Goal: Task Accomplishment & Management: Manage account settings

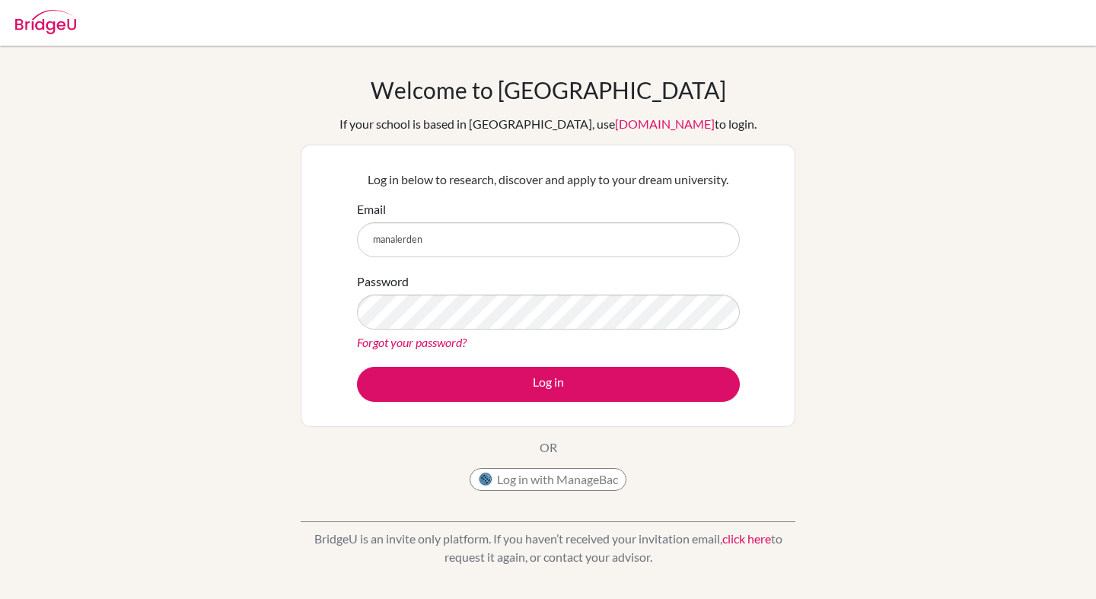
type input "[EMAIL_ADDRESS][DOMAIN_NAME]"
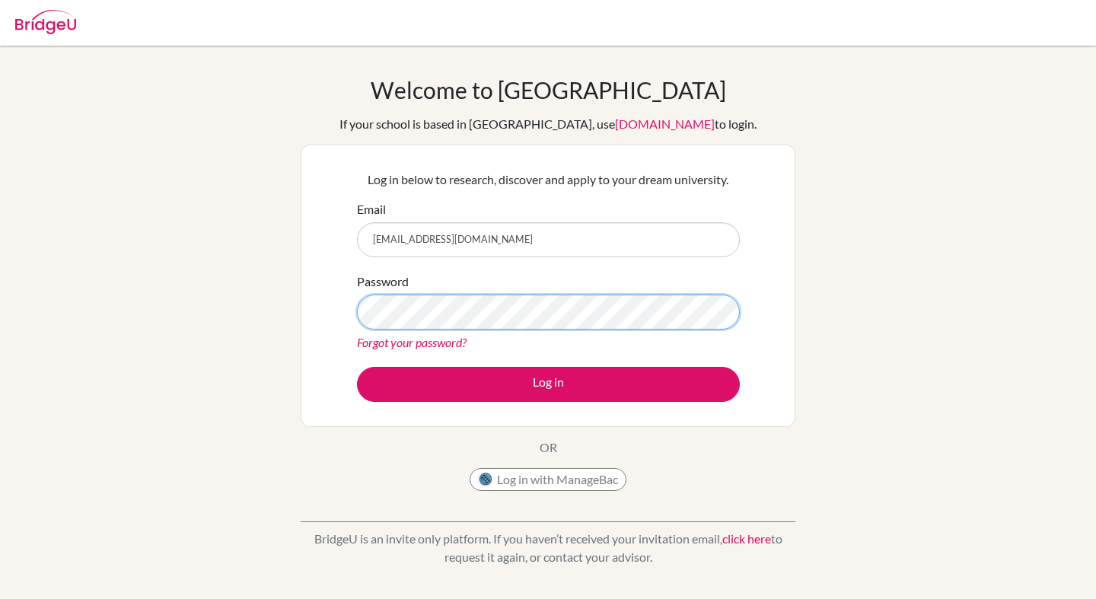
click at [357, 367] on button "Log in" at bounding box center [548, 384] width 383 height 35
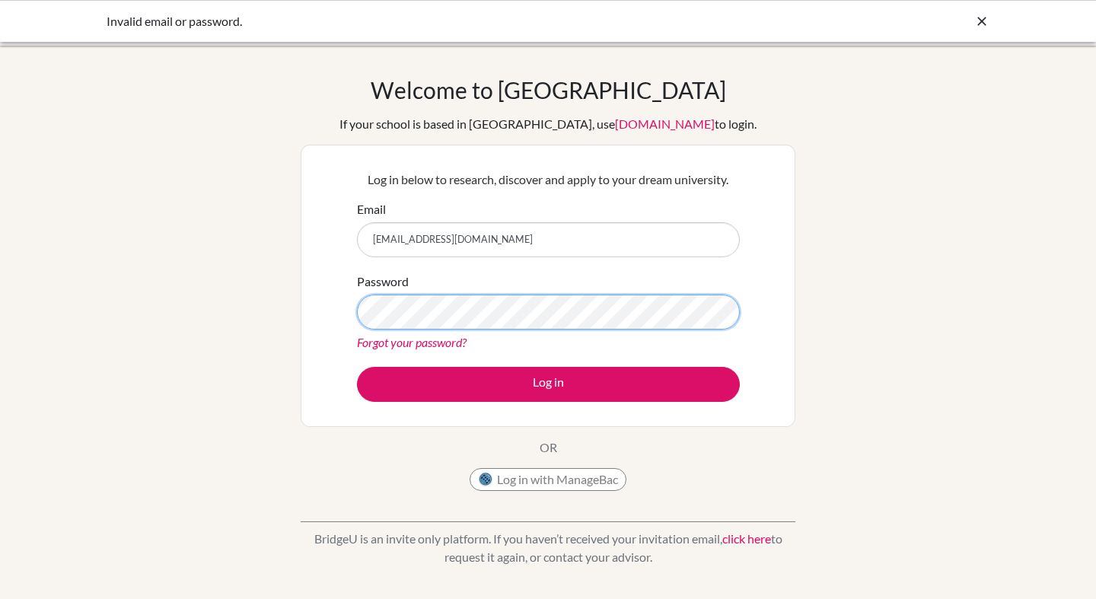
click at [357, 367] on button "Log in" at bounding box center [548, 384] width 383 height 35
type input "[EMAIL_ADDRESS][DOMAIN_NAME]"
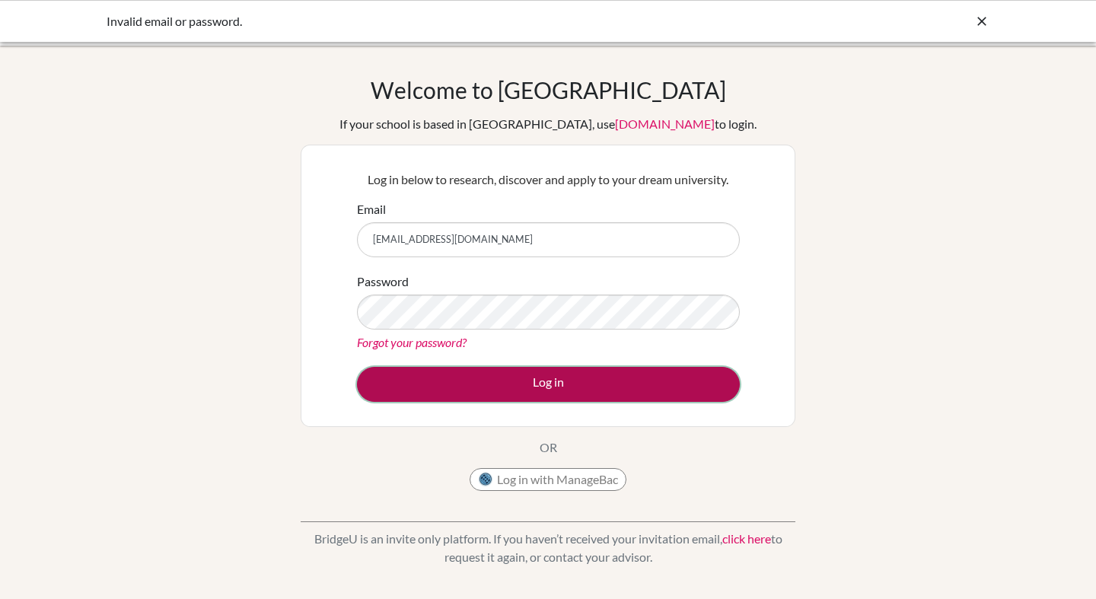
click at [660, 375] on button "Log in" at bounding box center [548, 384] width 383 height 35
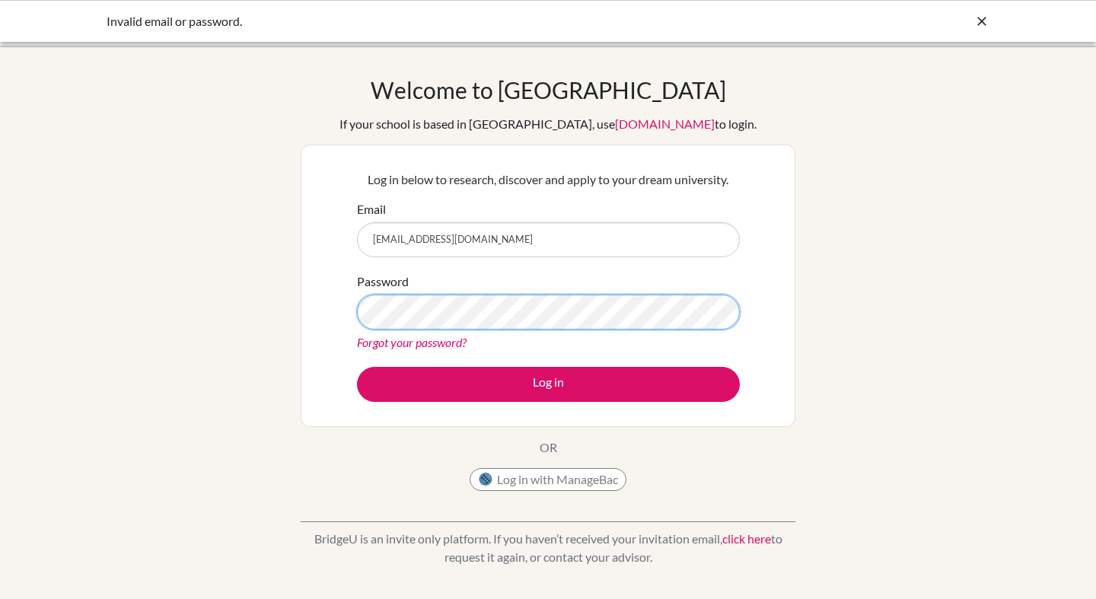
click at [357, 367] on button "Log in" at bounding box center [548, 384] width 383 height 35
